Goal: Task Accomplishment & Management: Manage account settings

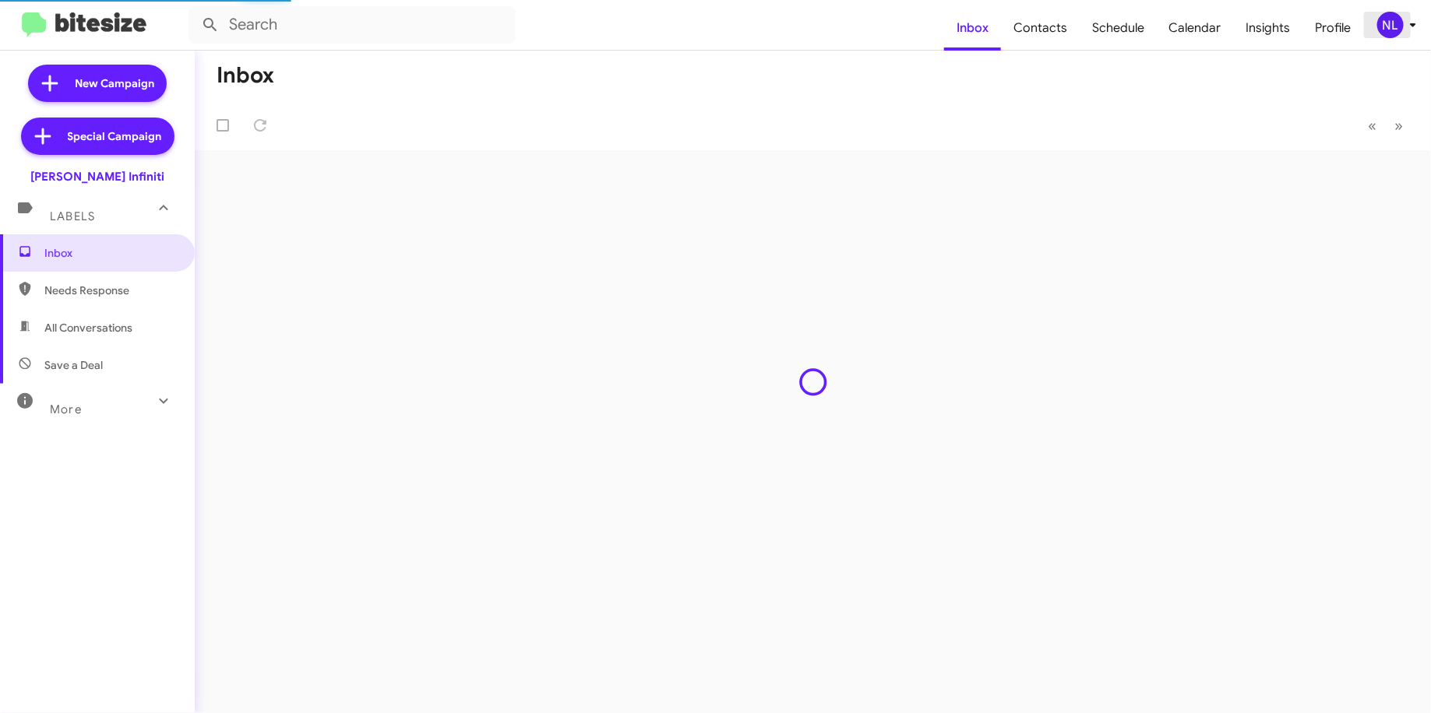
click at [1396, 21] on div "NL" at bounding box center [1390, 25] width 26 height 26
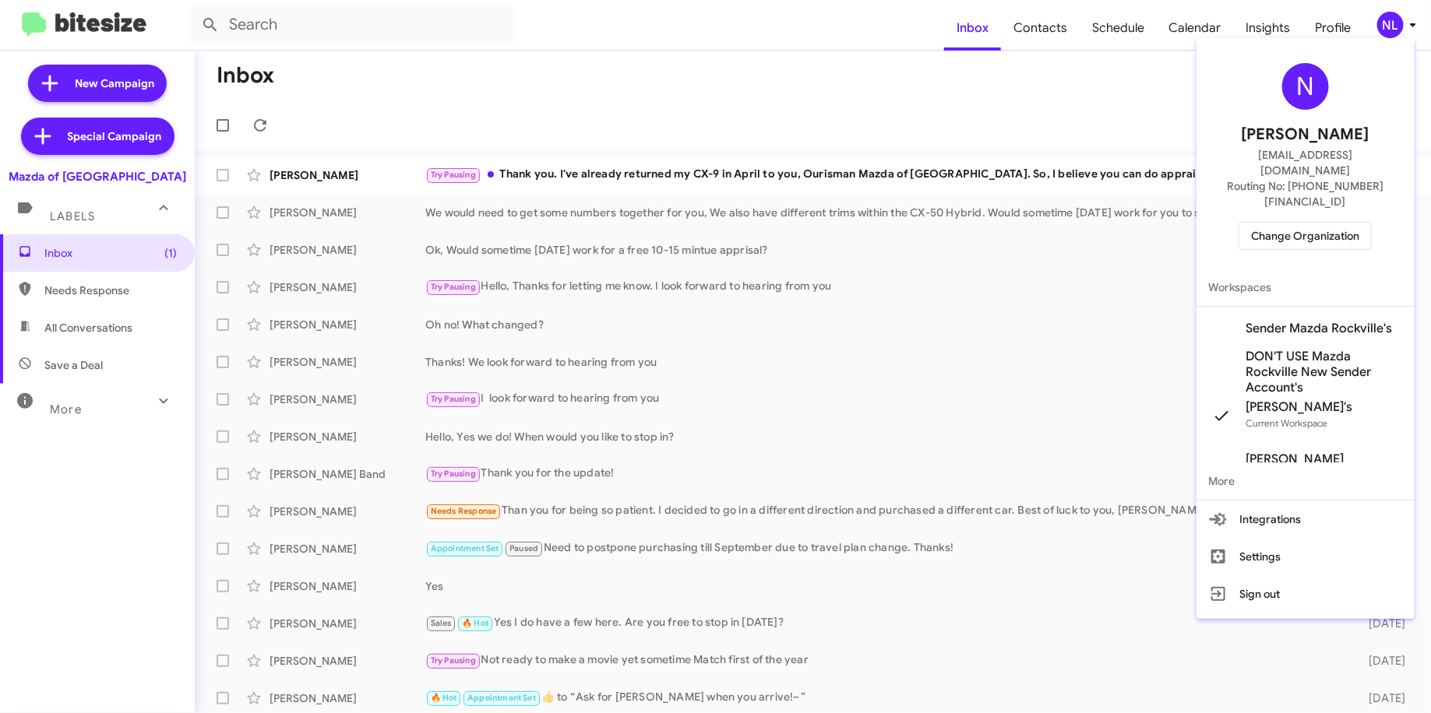
click at [1318, 223] on span "Change Organization" at bounding box center [1305, 236] width 108 height 26
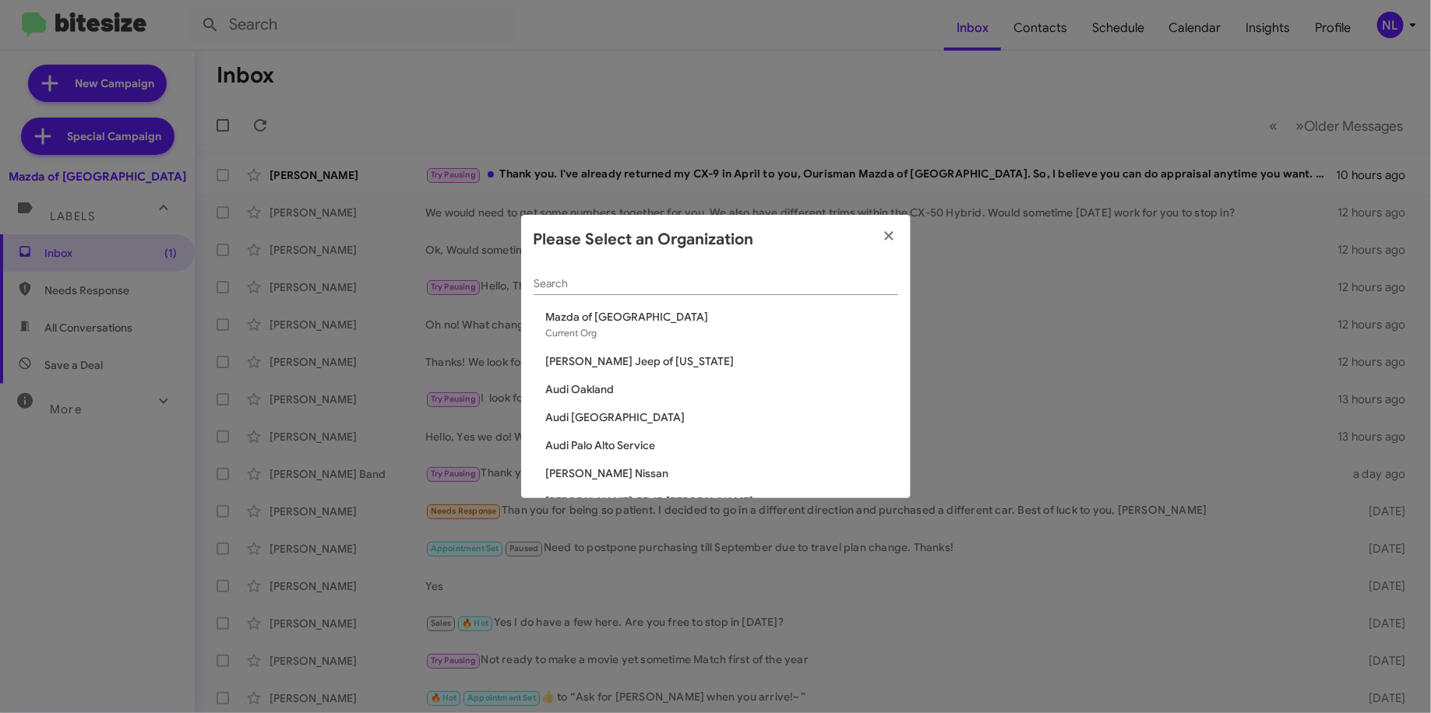
click at [763, 279] on input "Search" at bounding box center [715, 284] width 364 height 12
click at [745, 309] on span "Mazda of [GEOGRAPHIC_DATA]" at bounding box center [722, 317] width 352 height 16
click at [706, 314] on span "Mazda of [GEOGRAPHIC_DATA]" at bounding box center [722, 317] width 352 height 16
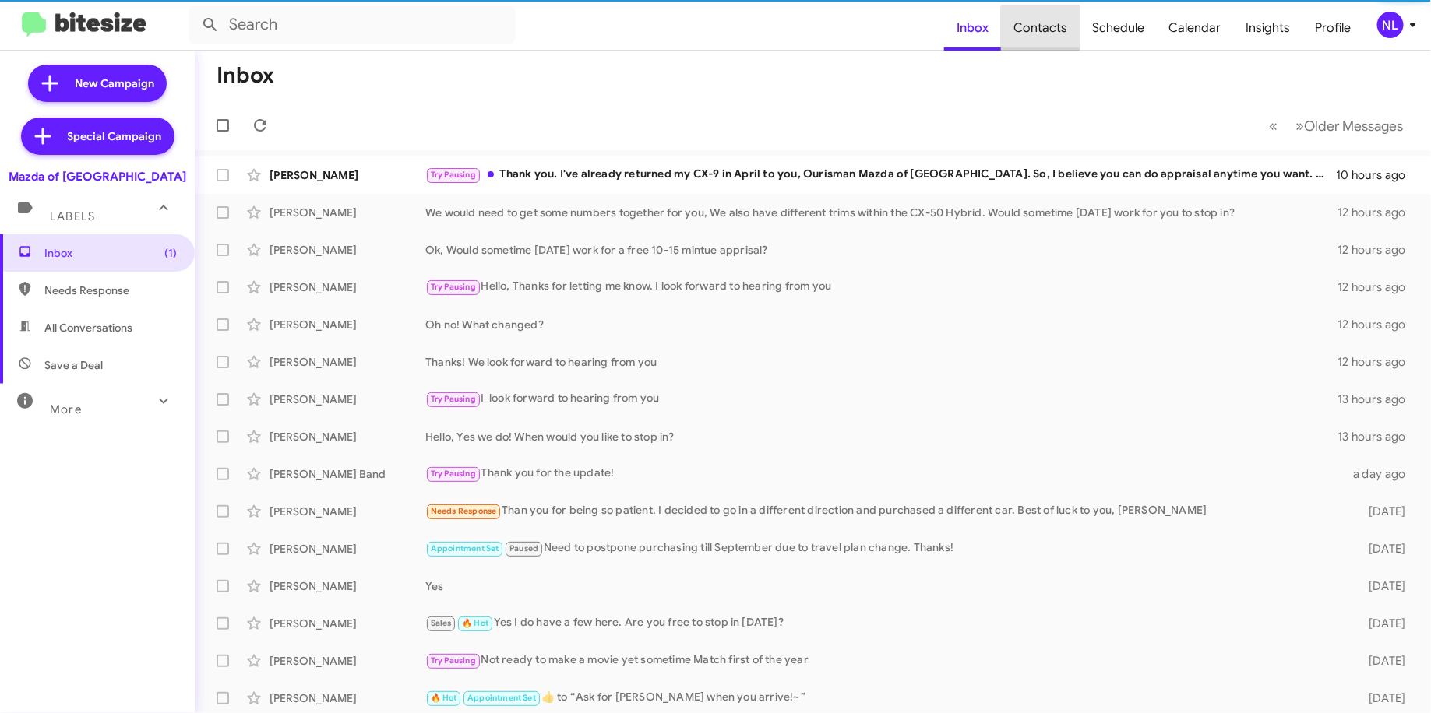
click at [1062, 29] on span "Contacts" at bounding box center [1040, 27] width 79 height 45
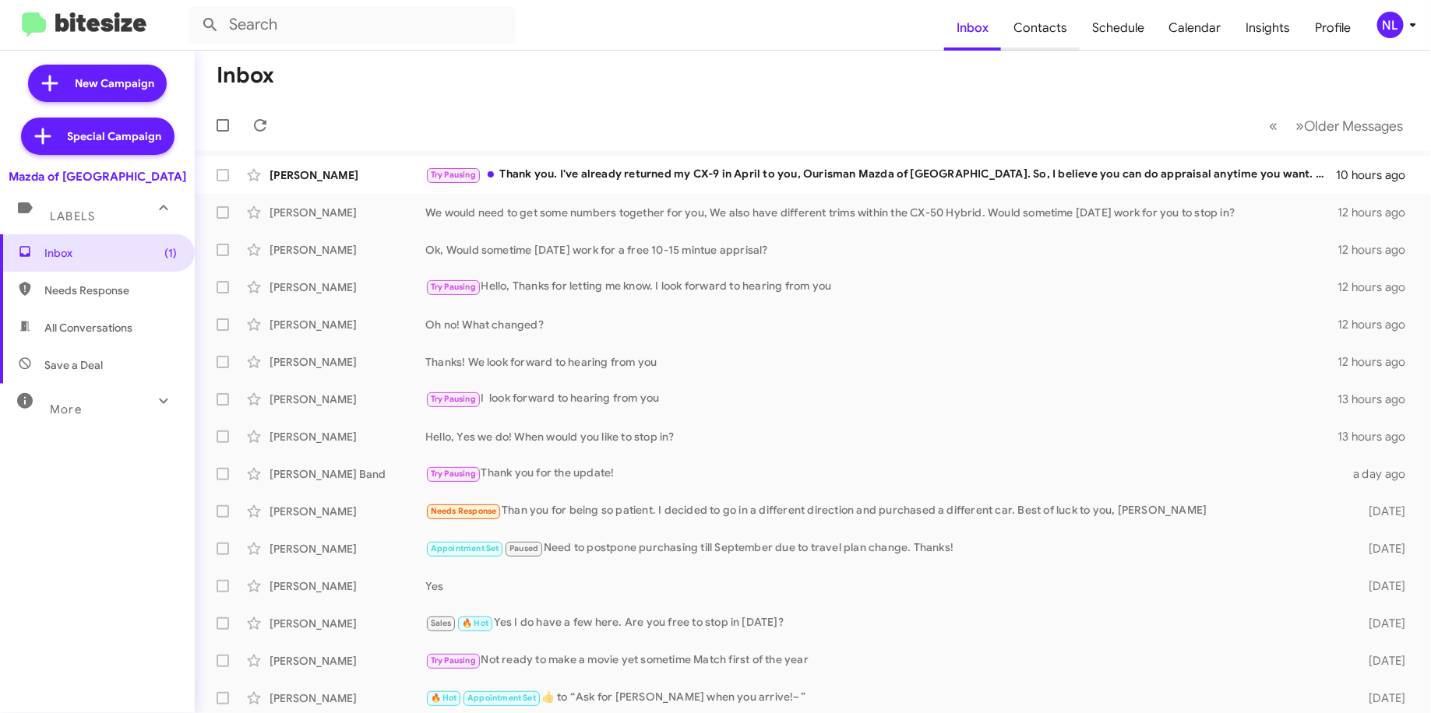
type input "in:groups"
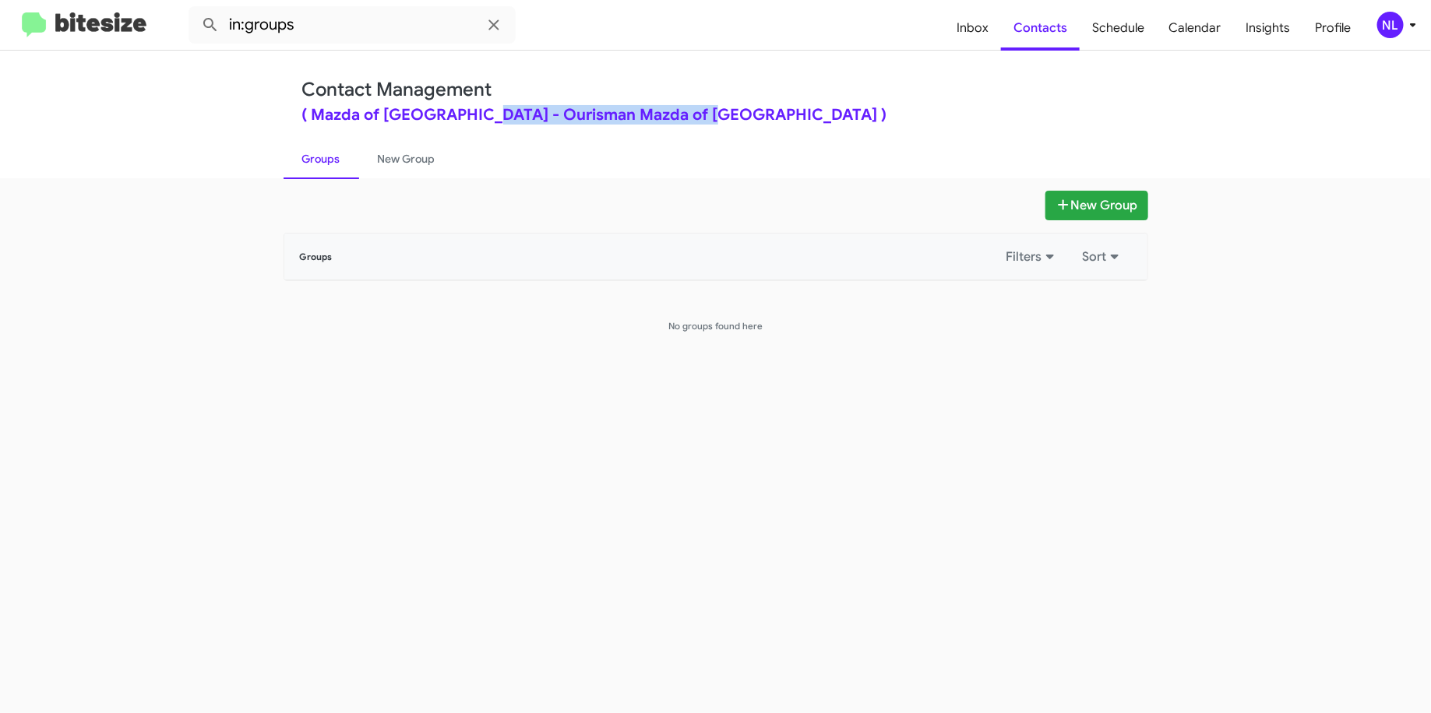
copy div "Ourisman Mazda of [GEOGRAPHIC_DATA]"
drag, startPoint x: 676, startPoint y: 114, endPoint x: 466, endPoint y: 119, distance: 210.3
click at [466, 119] on div "( Mazda of [GEOGRAPHIC_DATA] - Ourisman Mazda of [GEOGRAPHIC_DATA] )" at bounding box center [715, 115] width 827 height 16
